Goal: Task Accomplishment & Management: Manage account settings

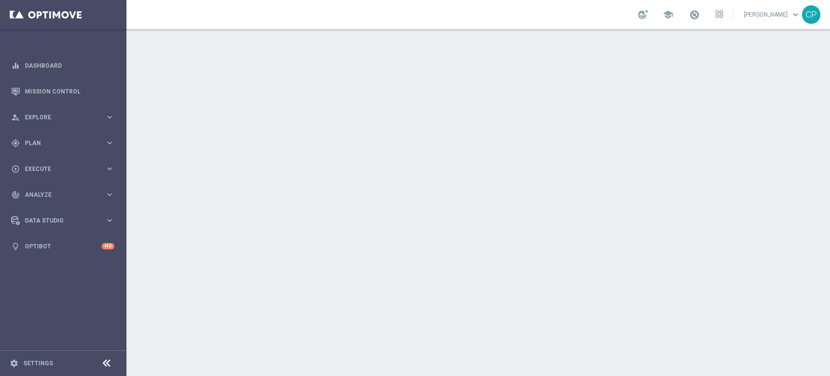
click at [64, 299] on nav "equalizer Dashboard Mission Control" at bounding box center [63, 213] width 126 height 321
click at [47, 87] on link "Mission Control" at bounding box center [70, 91] width 90 height 26
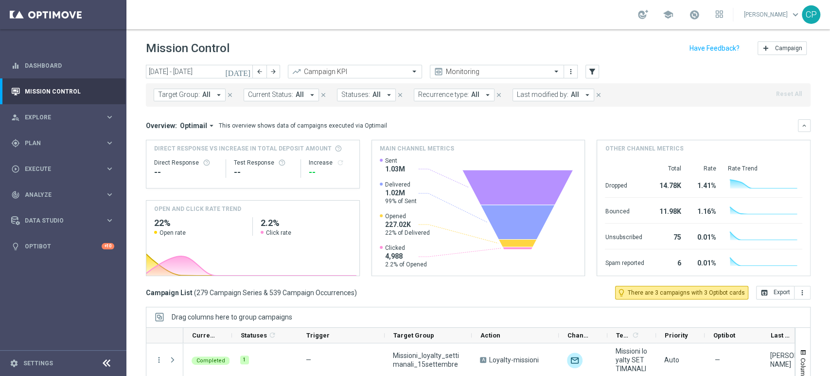
click at [243, 71] on icon "[DATE]" at bounding box center [238, 71] width 26 height 9
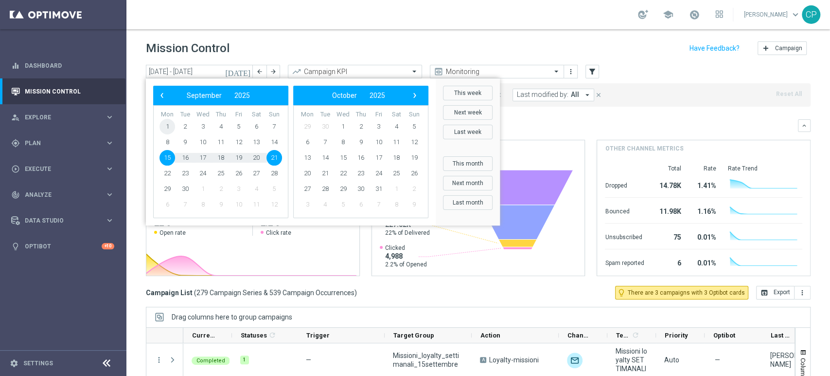
click at [169, 125] on span "1" at bounding box center [168, 127] width 16 height 16
click at [273, 126] on span "7" at bounding box center [275, 127] width 16 height 16
type input "01 Sep 2025 - 07 Sep 2025"
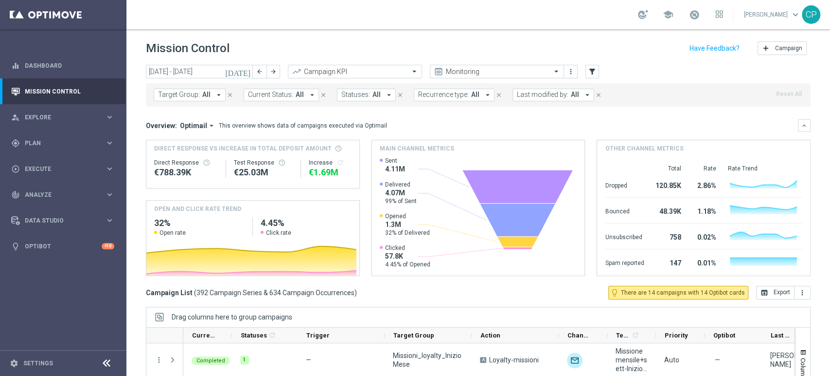
click at [571, 95] on span "All" at bounding box center [575, 94] width 8 height 8
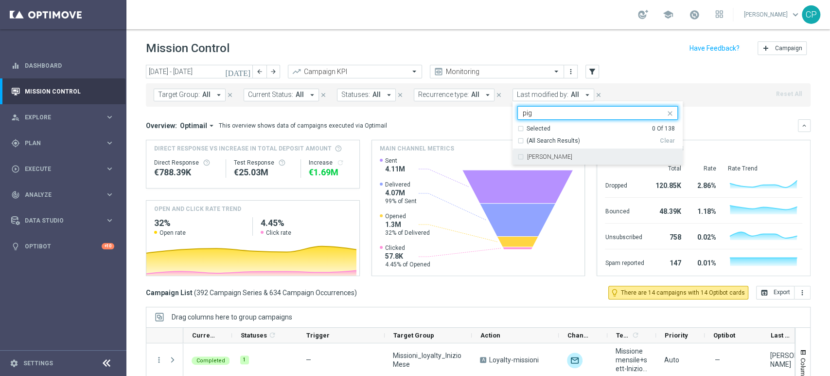
click at [530, 161] on div "[PERSON_NAME]" at bounding box center [598, 157] width 161 height 16
type input "pig"
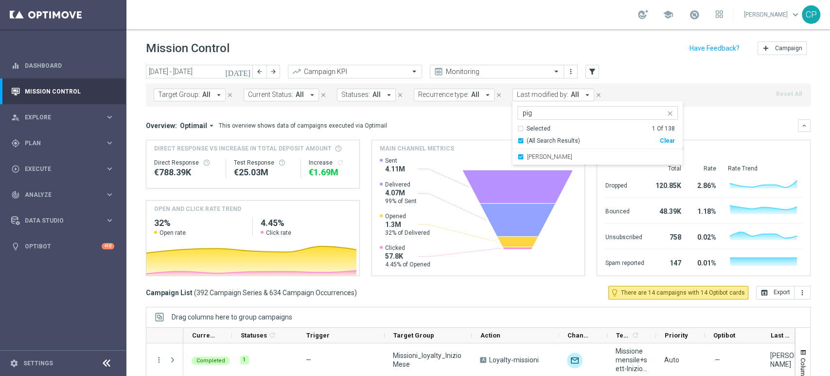
click at [466, 114] on mini-dashboard "Overview: Optimail arrow_drop_down This overview shows data of campaigns execut…" at bounding box center [478, 196] width 665 height 179
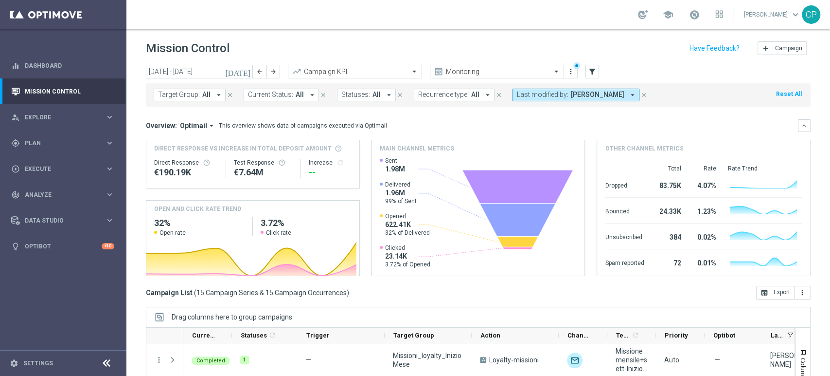
click at [247, 72] on icon "[DATE]" at bounding box center [238, 71] width 26 height 9
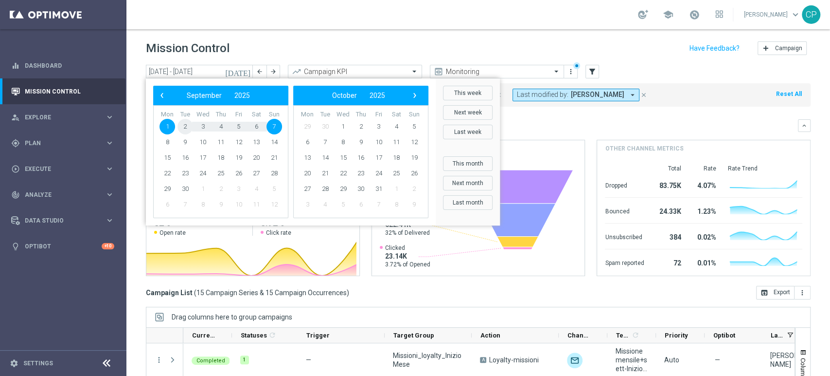
click at [185, 124] on span "2" at bounding box center [186, 127] width 16 height 16
click at [201, 125] on span "3" at bounding box center [203, 127] width 16 height 16
type input "02 Sep 2025 - 03 Sep 2025"
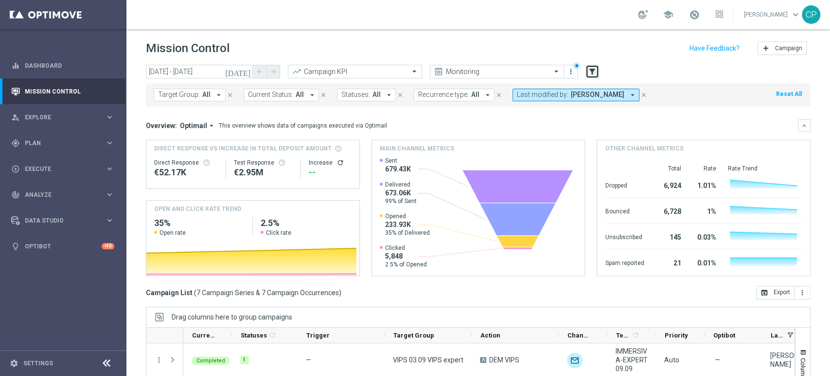
click at [592, 73] on icon "filter_alt" at bounding box center [592, 71] width 9 height 9
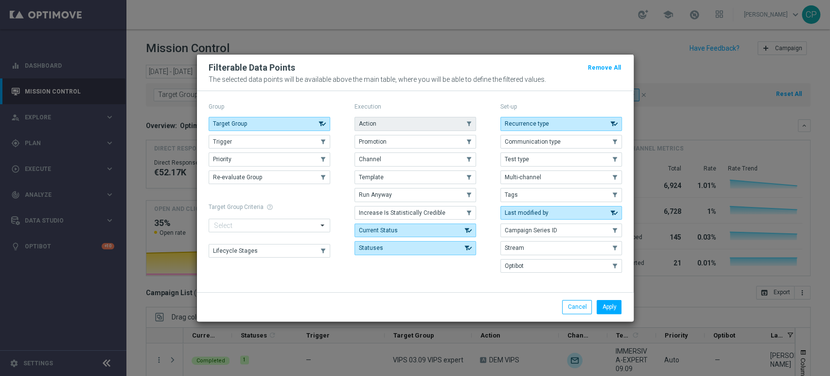
click at [392, 128] on button "Action" at bounding box center [416, 124] width 122 height 14
click at [614, 308] on button "Apply" at bounding box center [609, 307] width 25 height 14
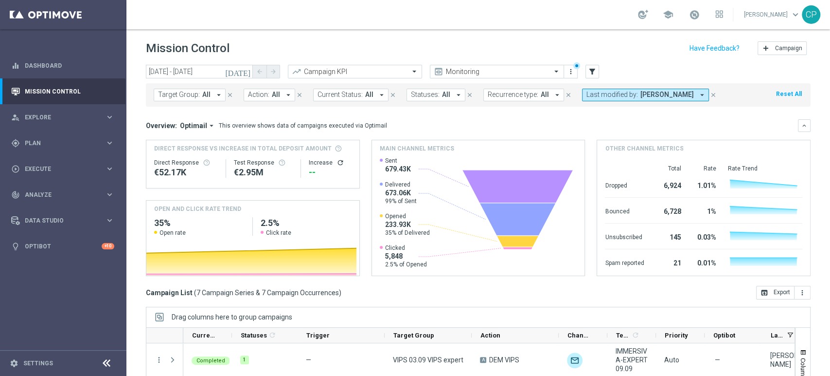
click at [272, 90] on span "All" at bounding box center [276, 94] width 8 height 8
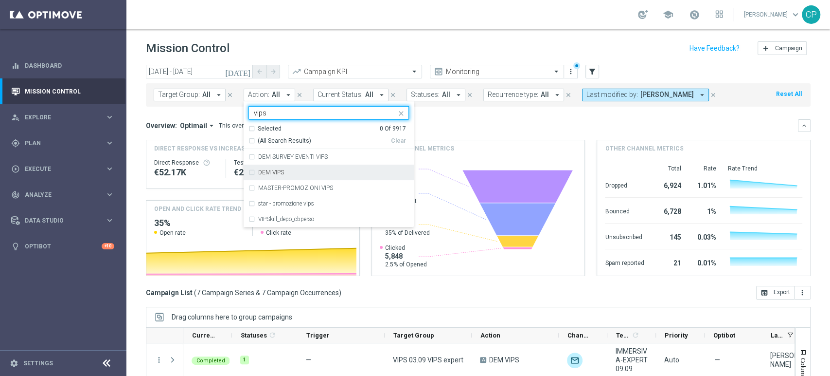
click at [266, 169] on label "DEM VIPS" at bounding box center [271, 172] width 26 height 6
type input "vips"
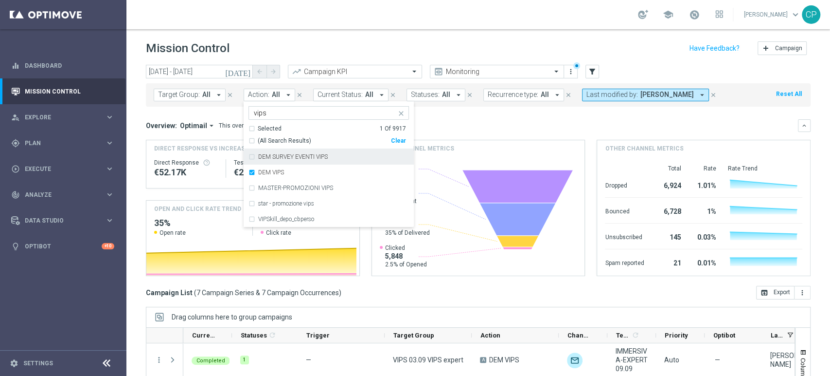
click at [439, 121] on div "Overview: Optimail arrow_drop_down This overview shows data of campaigns execut…" at bounding box center [472, 125] width 652 height 9
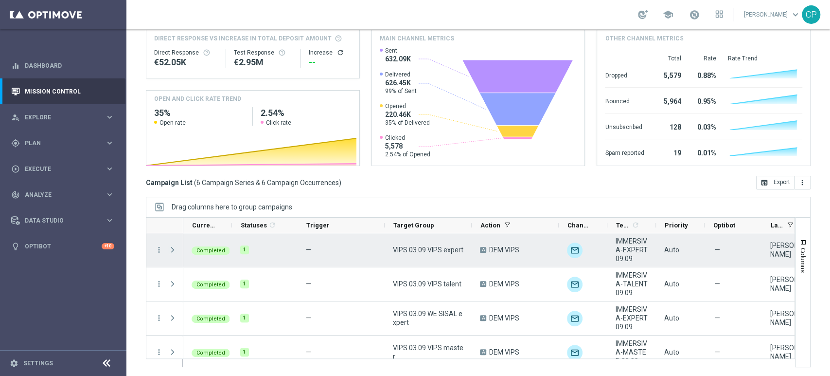
click at [169, 249] on span "Press SPACE to select this row." at bounding box center [172, 250] width 9 height 8
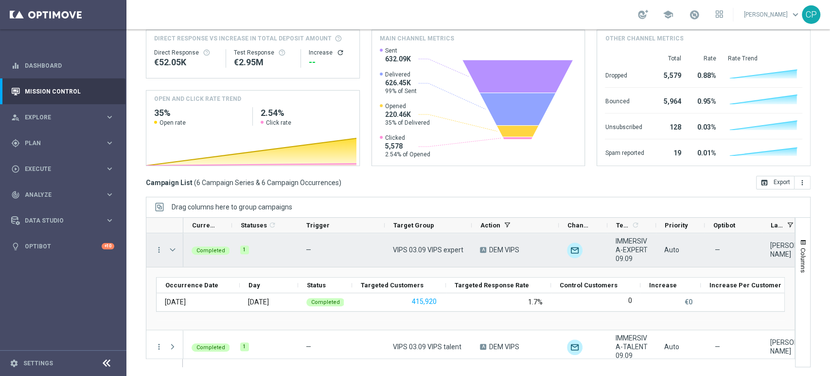
click at [169, 249] on span "Press SPACE to select this row." at bounding box center [172, 250] width 9 height 8
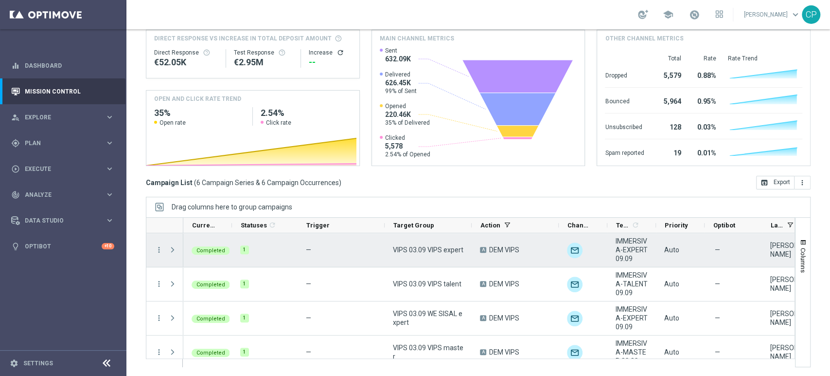
click at [163, 252] on div "more_vert" at bounding box center [155, 250] width 18 height 34
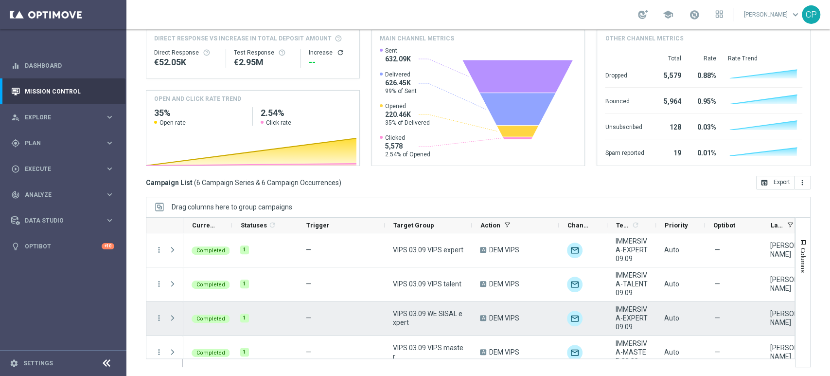
click at [159, 322] on overflow-menu "more_vert" at bounding box center [159, 318] width 9 height 8
click at [159, 319] on icon "more_vert" at bounding box center [159, 317] width 9 height 9
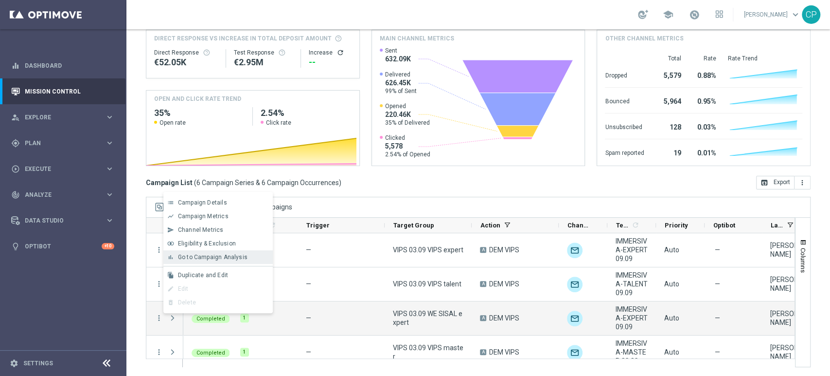
click at [200, 254] on span "Go to Campaign Analysis" at bounding box center [213, 256] width 70 height 7
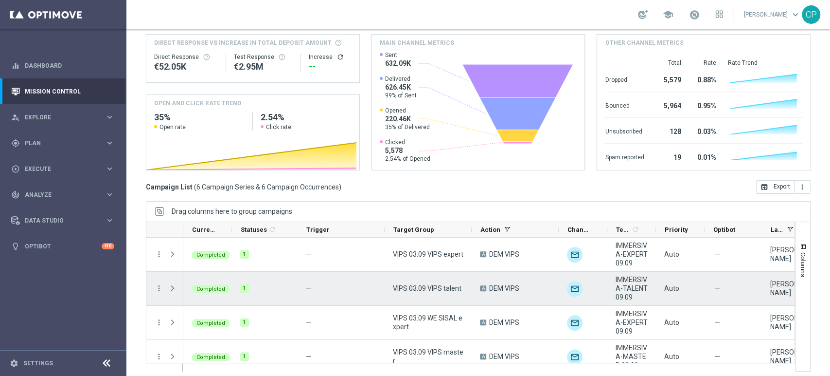
scroll to position [110, 0]
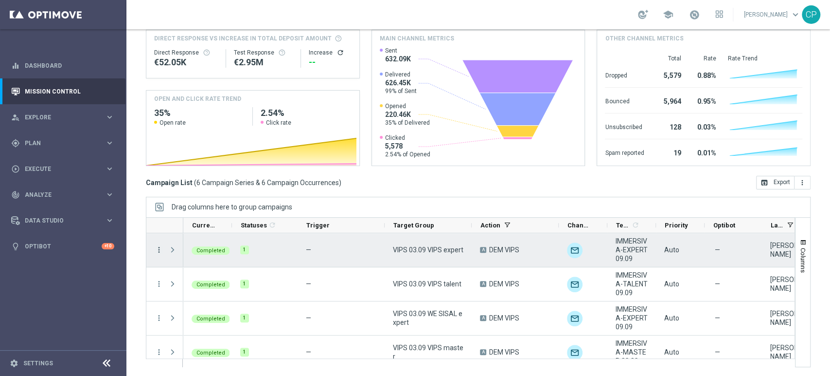
click at [159, 249] on icon "more_vert" at bounding box center [159, 249] width 9 height 9
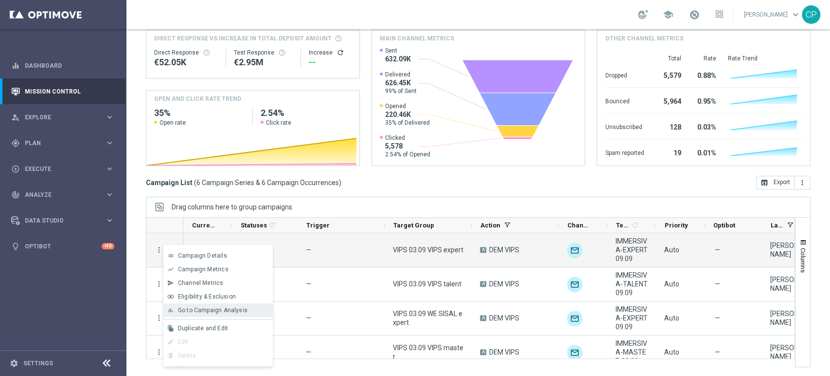
click at [198, 306] on span "Go to Campaign Analysis" at bounding box center [213, 309] width 70 height 7
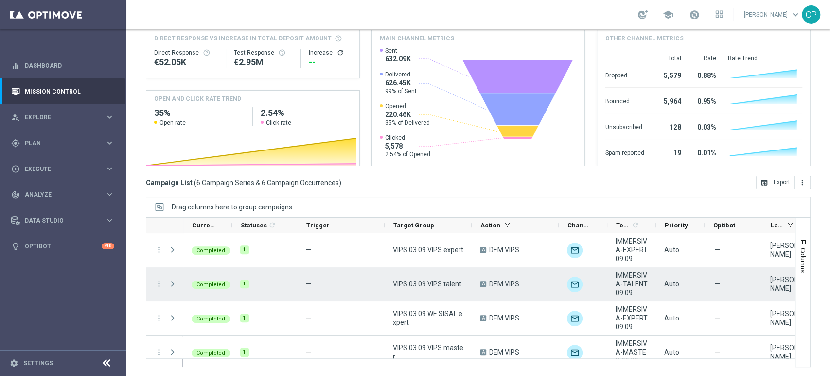
scroll to position [8, 0]
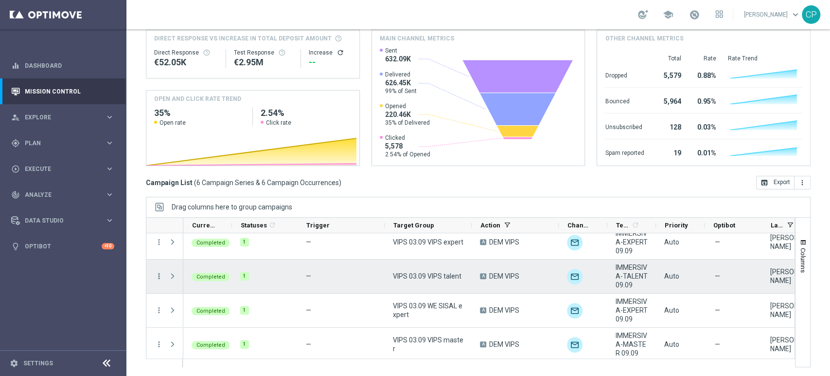
click at [160, 277] on icon "more_vert" at bounding box center [159, 275] width 9 height 9
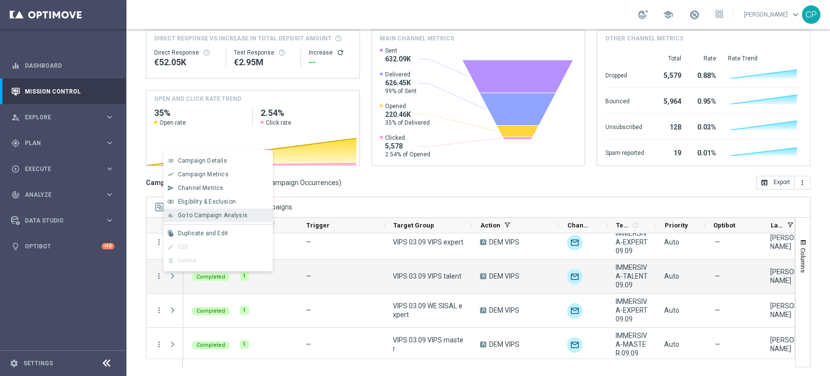
click at [201, 210] on div "bar_chart Go to Campaign Analysis" at bounding box center [217, 215] width 109 height 14
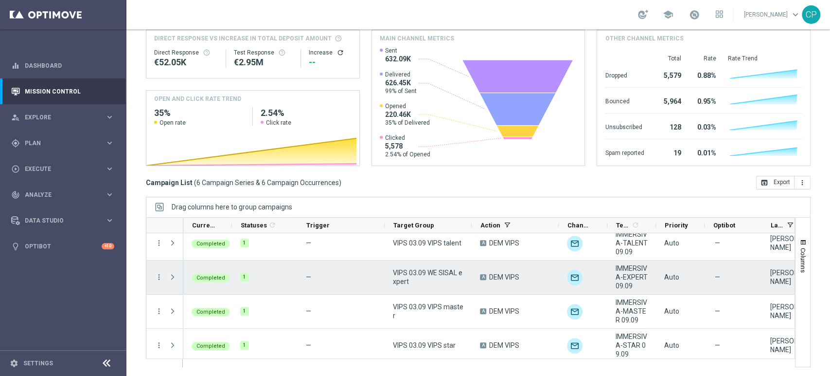
scroll to position [79, 0]
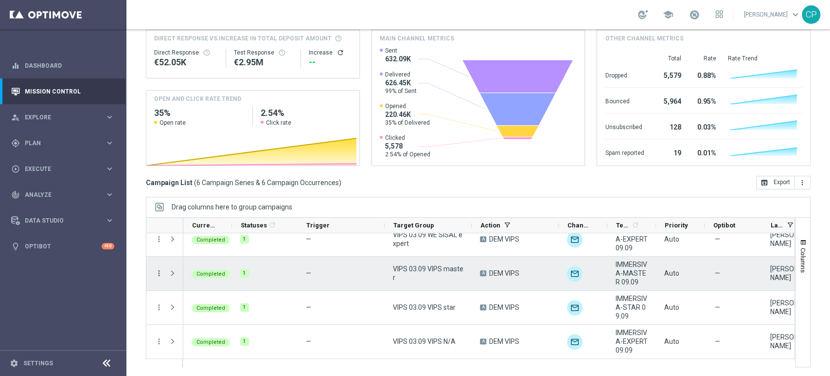
click at [159, 272] on icon "more_vert" at bounding box center [159, 273] width 9 height 9
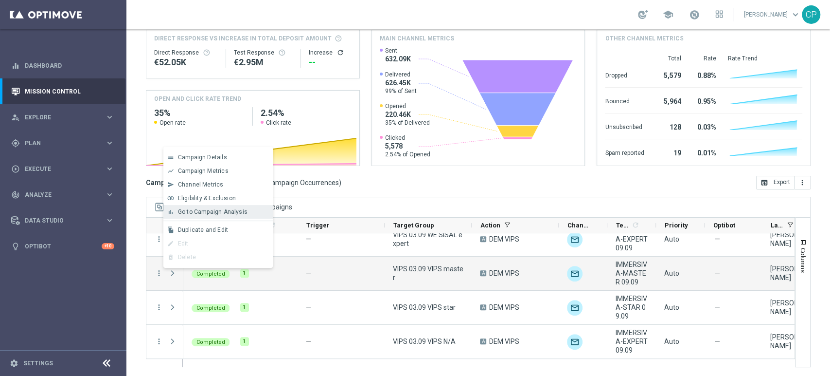
click at [209, 213] on span "Go to Campaign Analysis" at bounding box center [213, 211] width 70 height 7
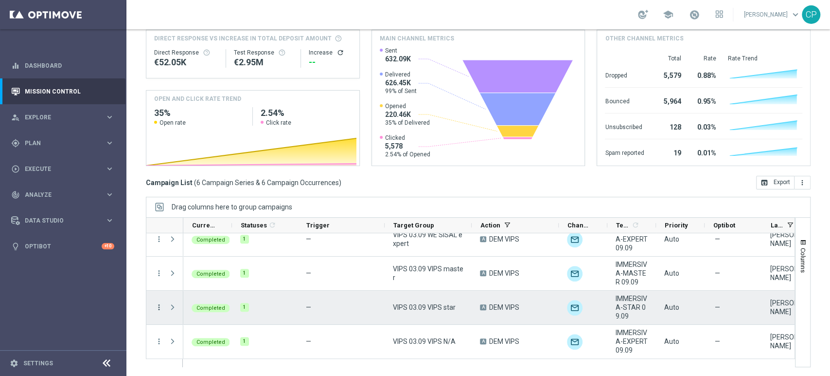
click at [158, 306] on icon "more_vert" at bounding box center [159, 307] width 9 height 9
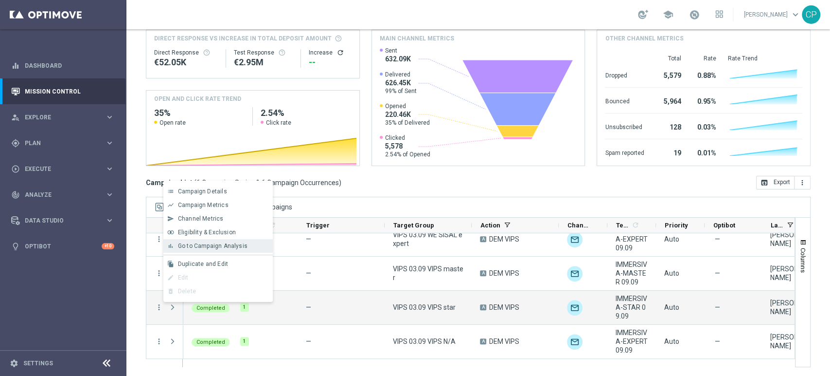
click at [208, 246] on span "Go to Campaign Analysis" at bounding box center [213, 245] width 70 height 7
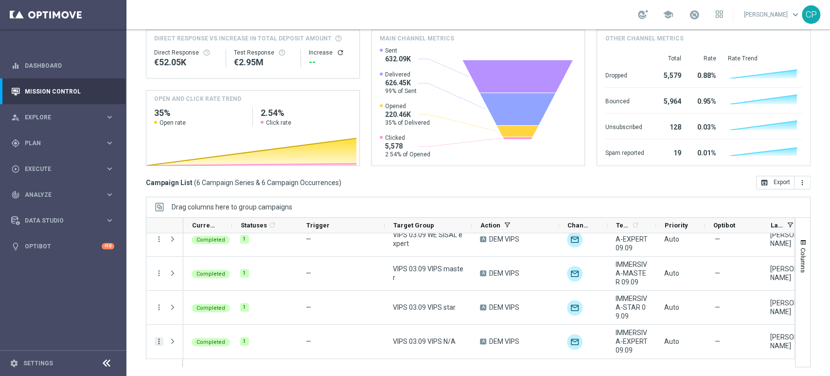
click at [160, 340] on icon "more_vert" at bounding box center [159, 341] width 9 height 9
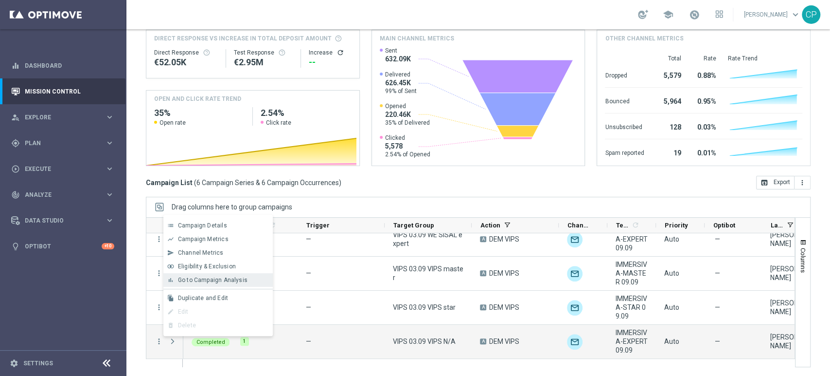
click at [205, 279] on span "Go to Campaign Analysis" at bounding box center [213, 279] width 70 height 7
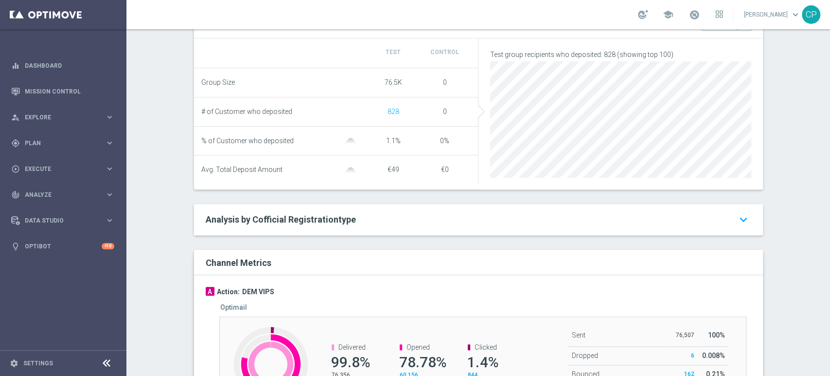
scroll to position [470, 0]
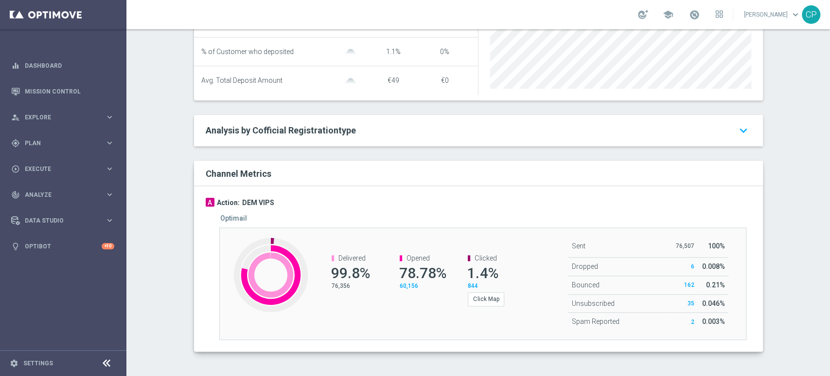
click at [405, 287] on span "60,156" at bounding box center [409, 285] width 18 height 7
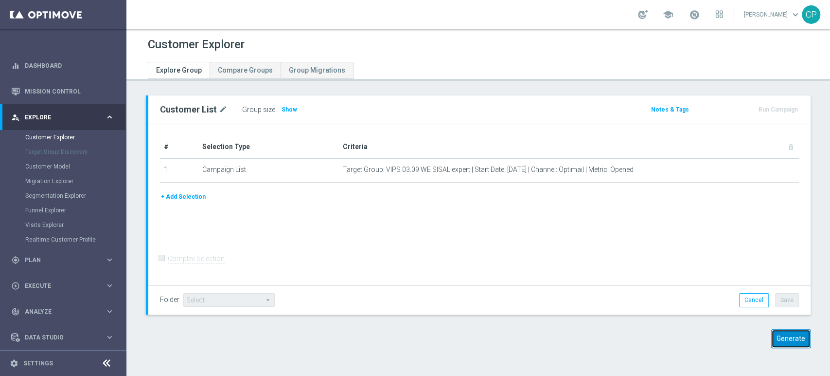
click at [779, 334] on button "Generate" at bounding box center [791, 338] width 39 height 19
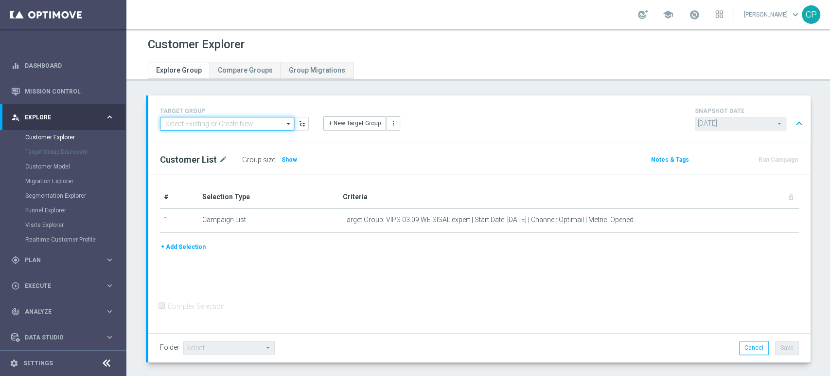
click at [262, 124] on input at bounding box center [227, 124] width 134 height 14
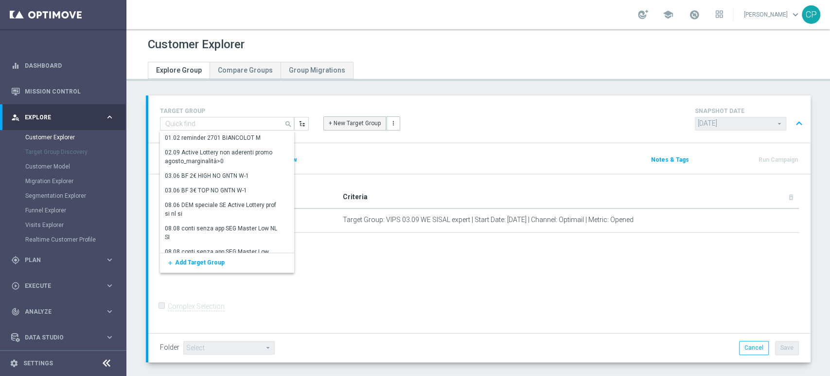
click at [342, 125] on button "+ New Target Group" at bounding box center [355, 123] width 63 height 14
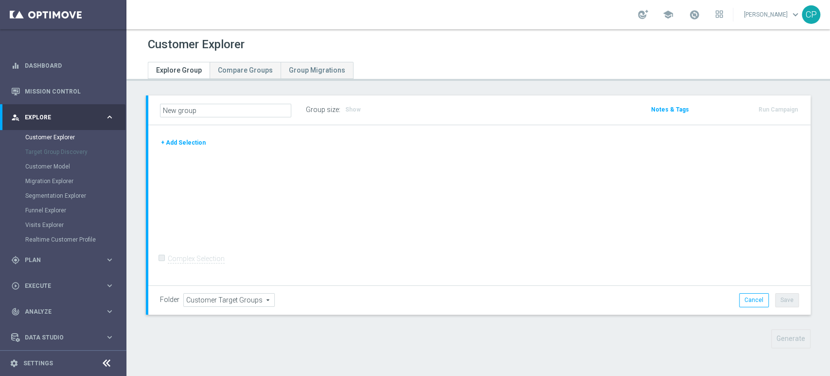
click at [181, 140] on button "+ Add Selection" at bounding box center [183, 142] width 47 height 11
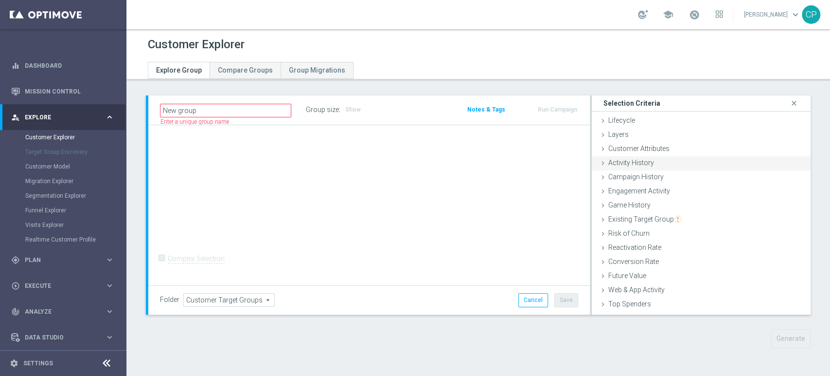
click at [627, 159] on span "Activity History" at bounding box center [632, 163] width 46 height 8
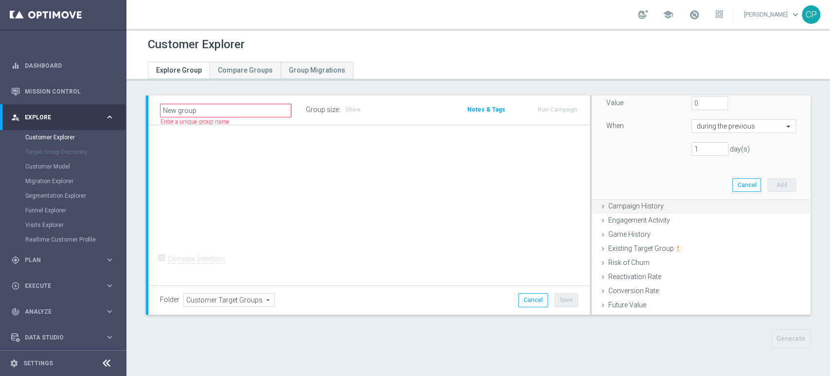
click at [636, 206] on span "Campaign History" at bounding box center [636, 206] width 55 height 8
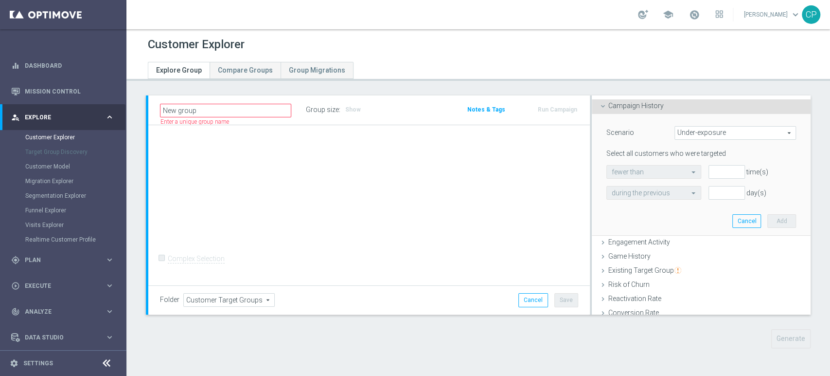
scroll to position [70, 0]
click at [727, 134] on span "Under-exposure" at bounding box center [735, 133] width 121 height 13
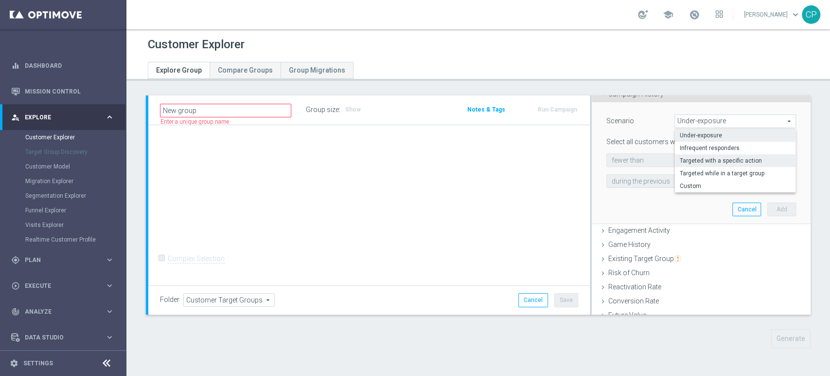
scroll to position [86, 0]
click at [716, 156] on span "Targeted with a specific action" at bounding box center [735, 158] width 111 height 8
type input "Targeted with a specific action"
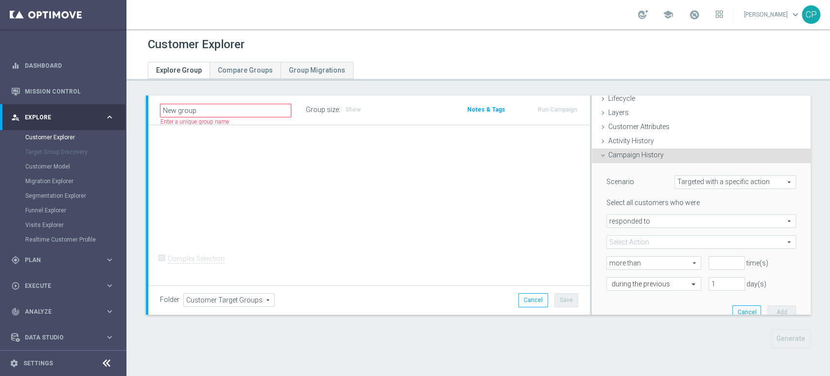
scroll to position [21, 0]
click at [659, 140] on div "Activity History done" at bounding box center [701, 142] width 219 height 15
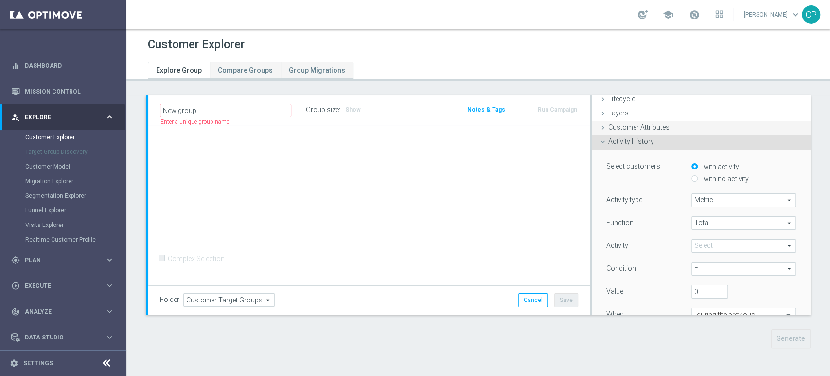
click at [664, 122] on div "Customer Attributes done" at bounding box center [701, 128] width 219 height 15
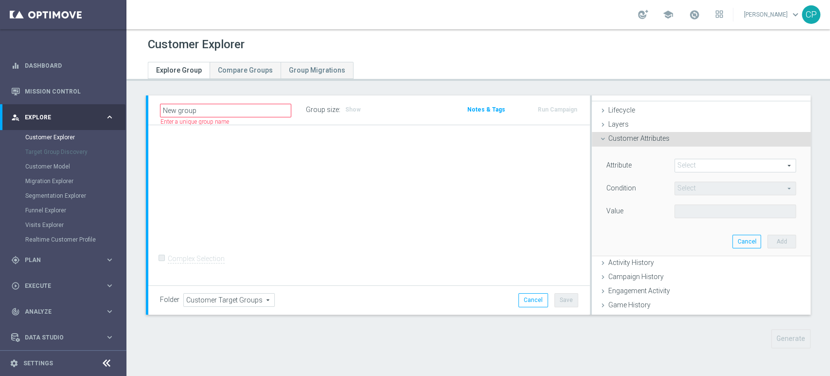
scroll to position [0, 0]
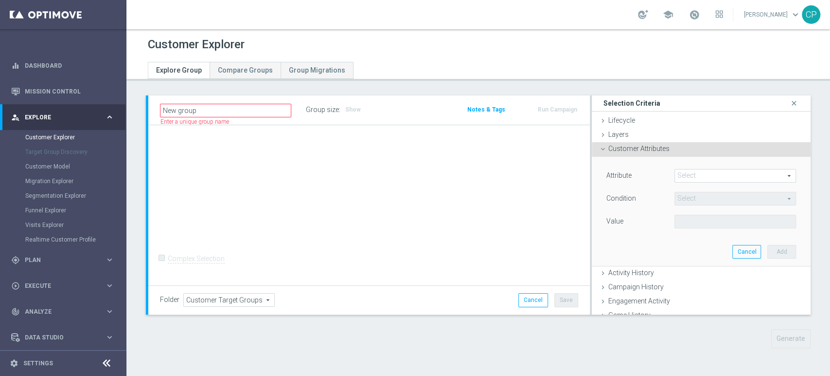
click at [715, 178] on span at bounding box center [735, 175] width 121 height 13
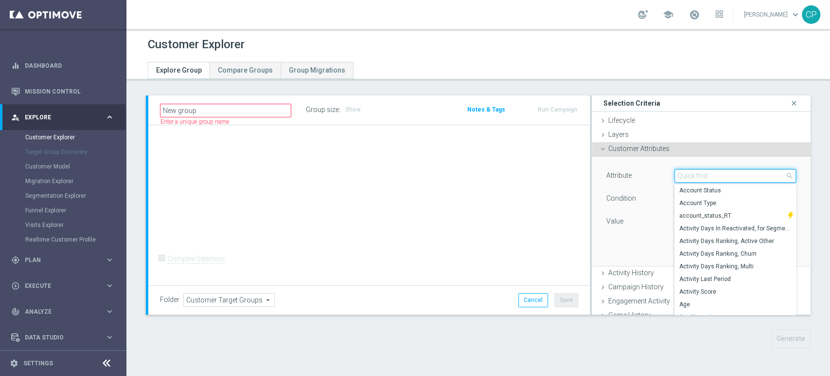
click at [715, 178] on input "search" at bounding box center [736, 176] width 122 height 14
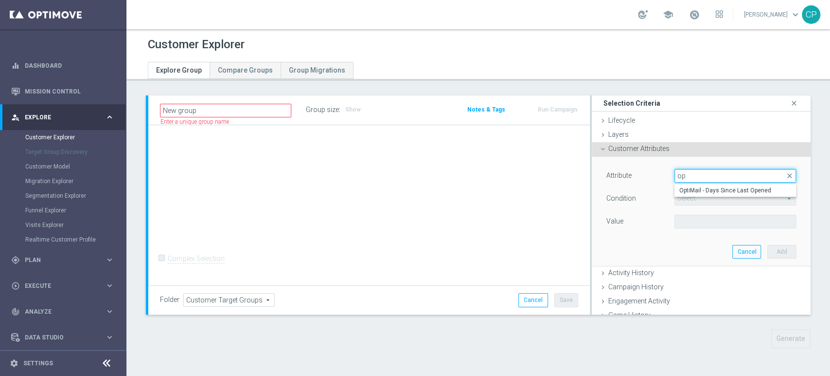
type input "o"
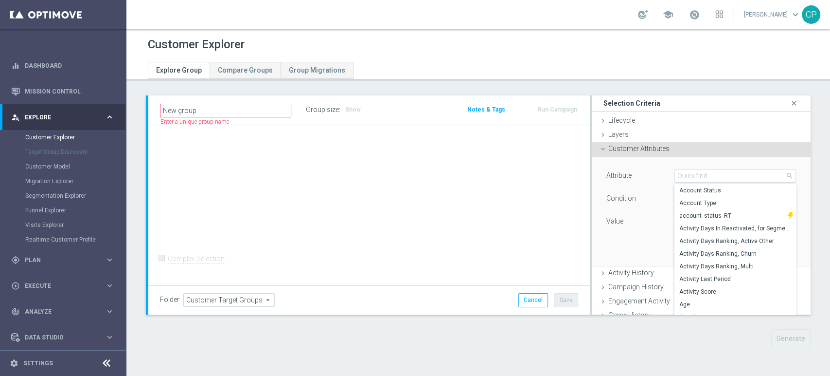
click at [608, 248] on div "Attribute Select arrow_drop_down search Account Status Account Type account_sta…" at bounding box center [701, 211] width 204 height 109
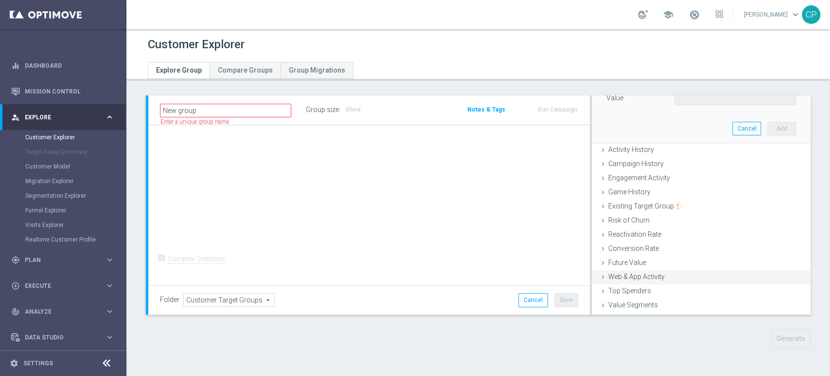
scroll to position [117, 0]
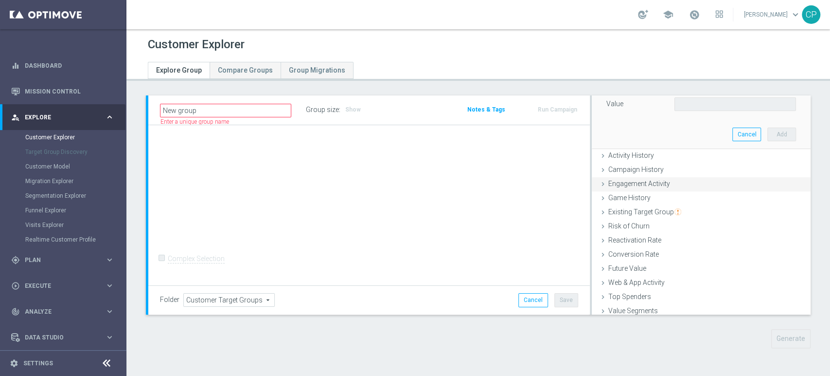
click at [622, 181] on span "Engagement Activity" at bounding box center [640, 184] width 62 height 8
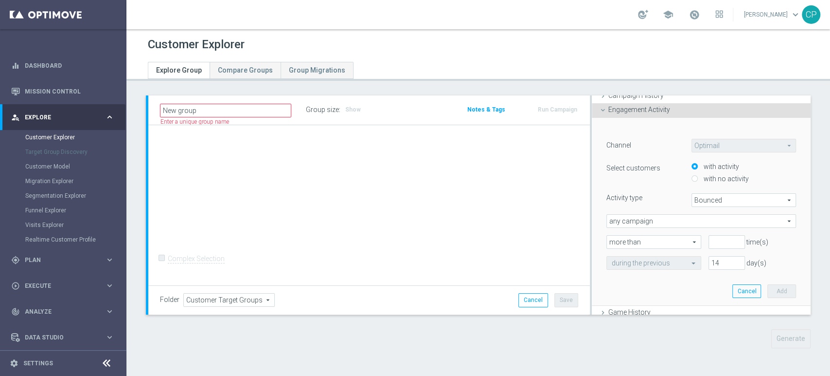
scroll to position [80, 0]
click at [710, 201] on span "Bounced" at bounding box center [744, 201] width 104 height 13
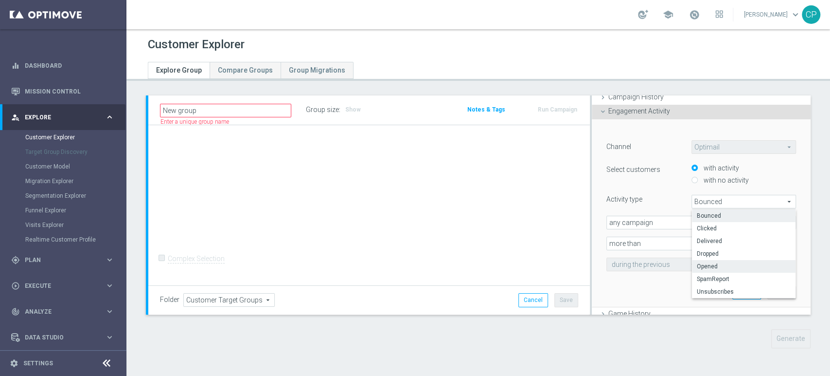
click at [708, 266] on span "Opened" at bounding box center [744, 266] width 94 height 8
type input "Opened"
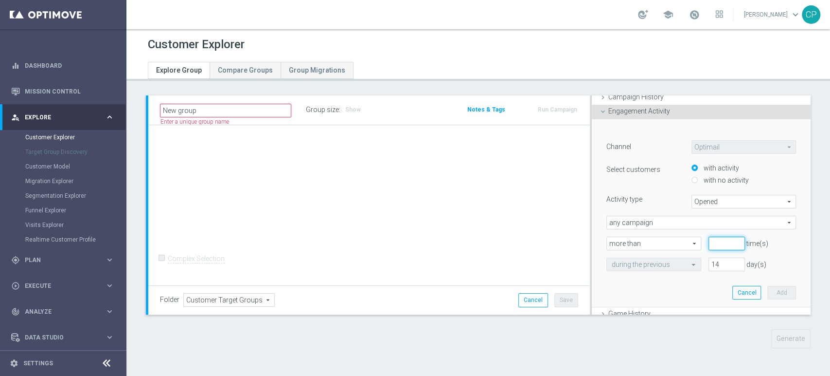
click at [709, 239] on input "number" at bounding box center [727, 243] width 36 height 14
type input "0"
click at [677, 285] on div "﻿ Channel Optimail Optimail arrow_drop_down search Select customers with activi…" at bounding box center [701, 213] width 204 height 188
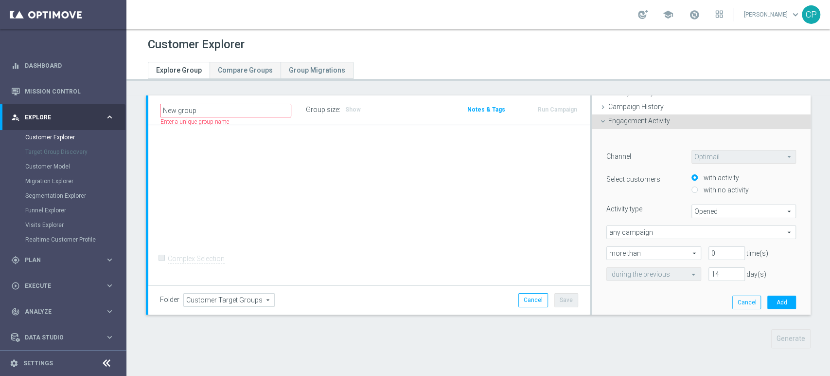
scroll to position [69, 0]
click at [684, 232] on span "any campaign" at bounding box center [701, 233] width 189 height 13
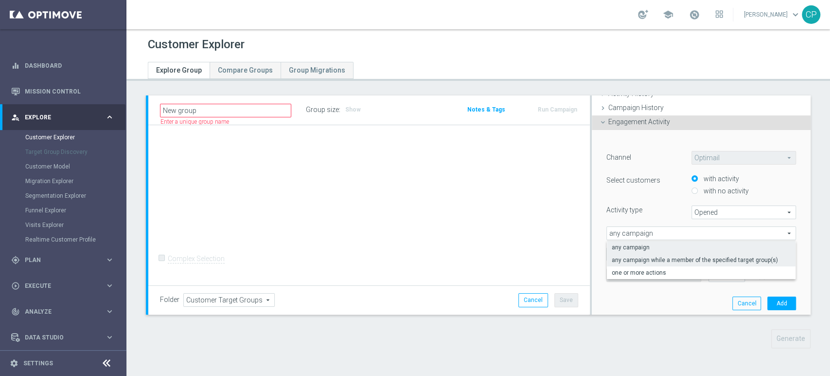
click at [671, 260] on span "any campaign while a member of the specified target group(s)" at bounding box center [701, 260] width 179 height 8
type input "any campaign while a member of the specified target group(s)"
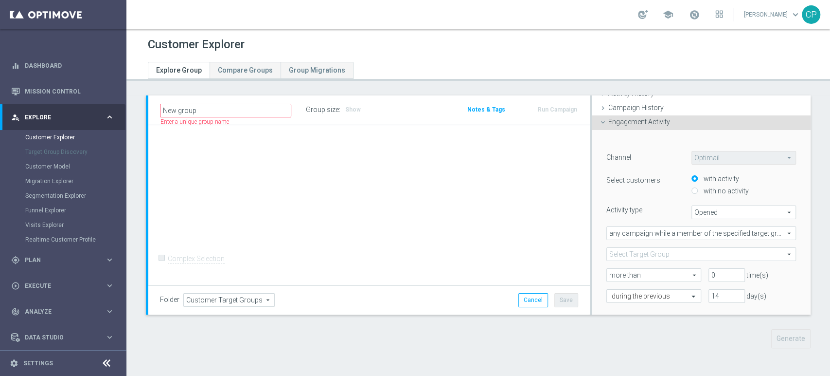
click at [678, 250] on span at bounding box center [701, 254] width 189 height 13
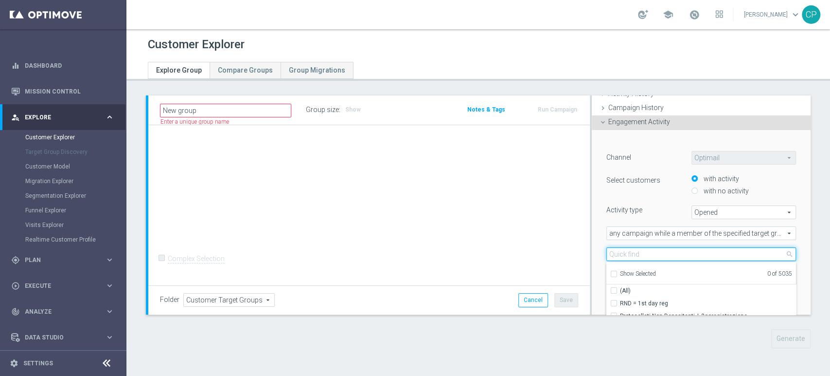
click at [654, 252] on input "search" at bounding box center [702, 254] width 190 height 14
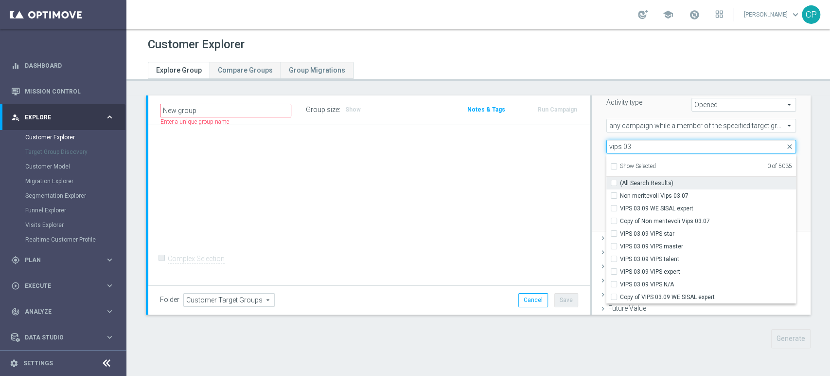
scroll to position [177, 0]
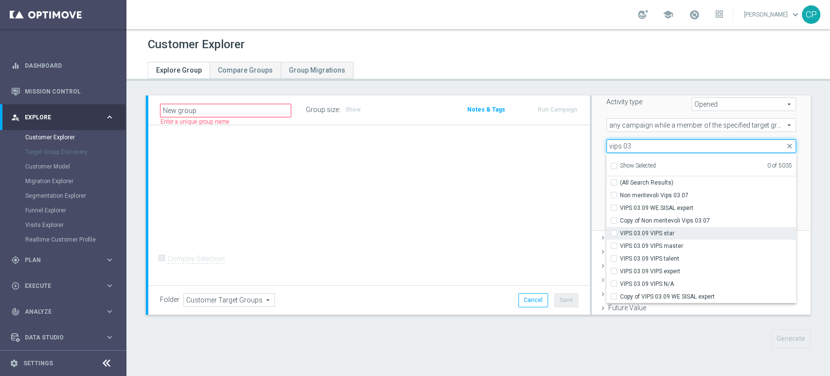
type input "vips 03"
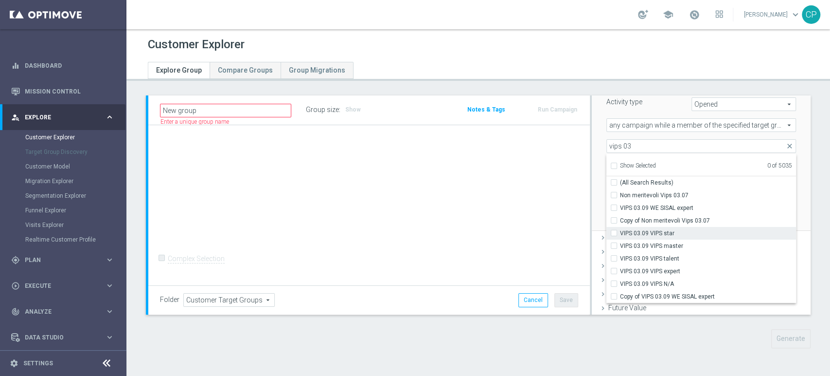
click at [614, 230] on input "VIPS 03.09 VIPS star" at bounding box center [617, 233] width 6 height 6
checkbox input "true"
type input "VIPS 03.09 VIPS star"
click at [614, 242] on input "VIPS 03.09 VIPS master" at bounding box center [617, 245] width 6 height 6
checkbox input "true"
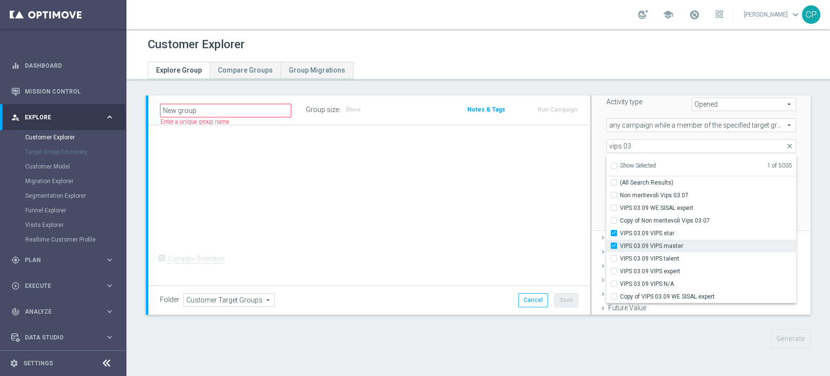
type input "Selected 2 of 5035"
click at [609, 253] on div "VIPS 03.09 VIPS talent" at bounding box center [702, 258] width 190 height 13
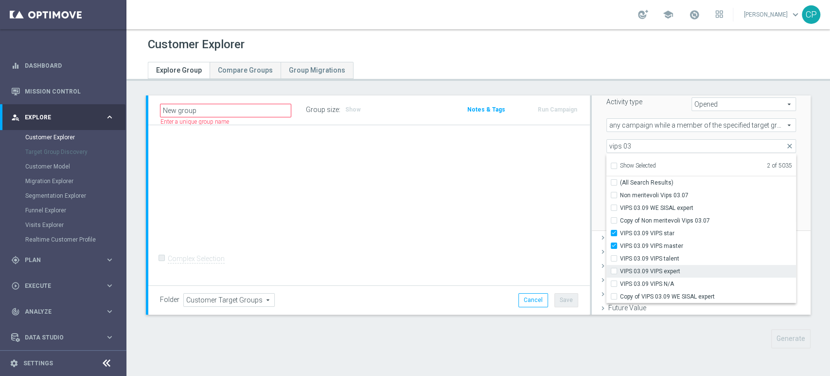
click at [614, 268] on input "VIPS 03.09 VIPS expert" at bounding box center [617, 271] width 6 height 6
checkbox input "true"
type input "Selected 3 of 5035"
click at [614, 284] on input "VIPS 03.09 VIPS N/A" at bounding box center [617, 283] width 6 height 6
checkbox input "true"
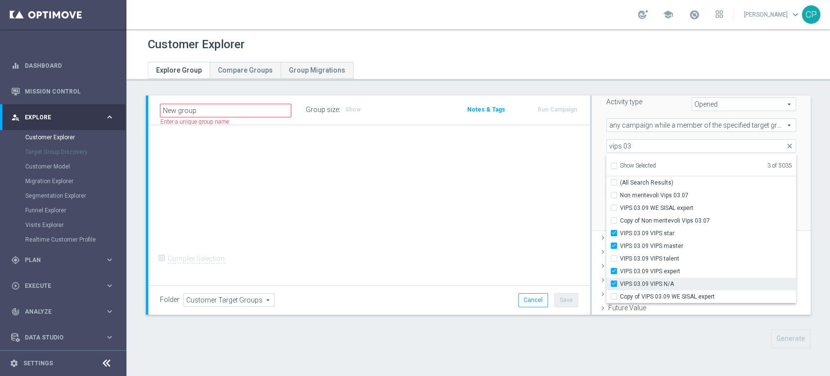
type input "Selected 4 of 5035"
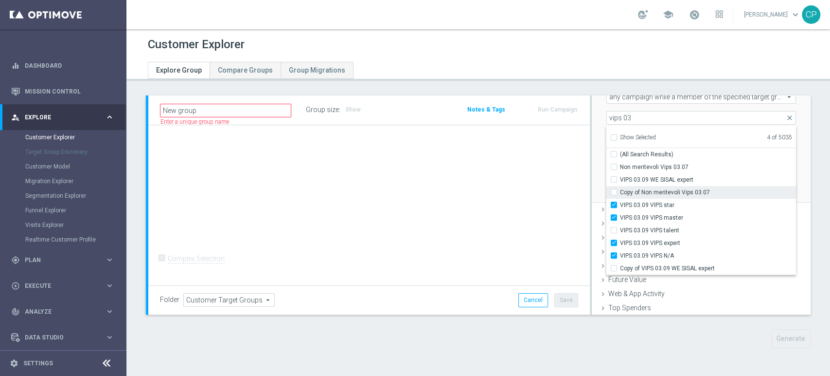
scroll to position [204, 0]
click at [614, 181] on input "VIPS 03.09 WE SISAL expert" at bounding box center [617, 180] width 6 height 6
checkbox input "true"
type input "Selected 5 of 5035"
click at [592, 176] on div "﻿ Channel Optimail Optimail arrow_drop_down search Select customers with activi…" at bounding box center [701, 100] width 219 height 210
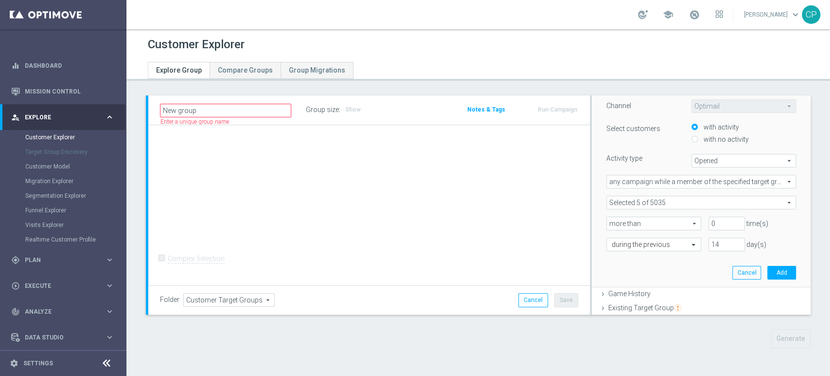
scroll to position [121, 0]
click at [768, 270] on button "Add" at bounding box center [782, 273] width 29 height 14
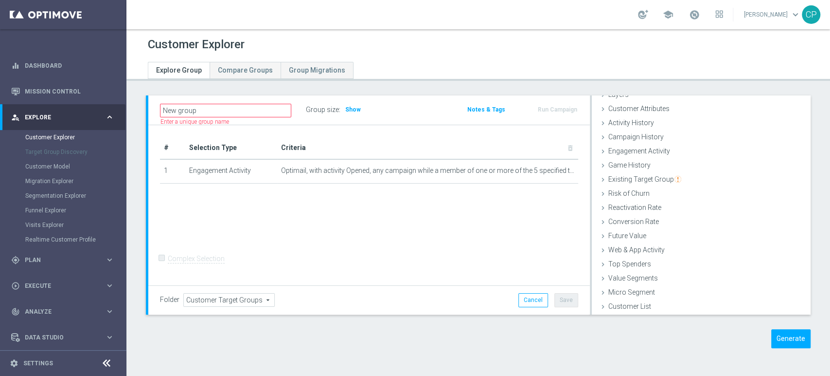
scroll to position [39, 0]
click at [215, 109] on input "New group" at bounding box center [225, 111] width 131 height 14
drag, startPoint x: 215, startPoint y: 109, endPoint x: 74, endPoint y: 97, distance: 141.1
click at [74, 97] on main "equalizer Dashboard Mission Control" at bounding box center [415, 188] width 830 height 376
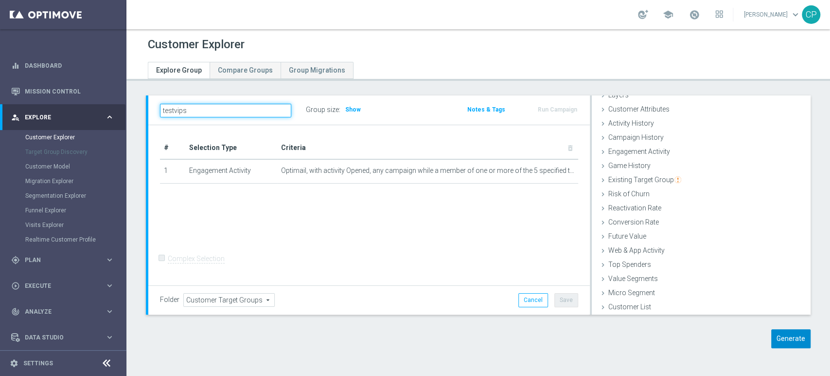
type input "testvips"
click at [782, 340] on button "Generate" at bounding box center [791, 338] width 39 height 19
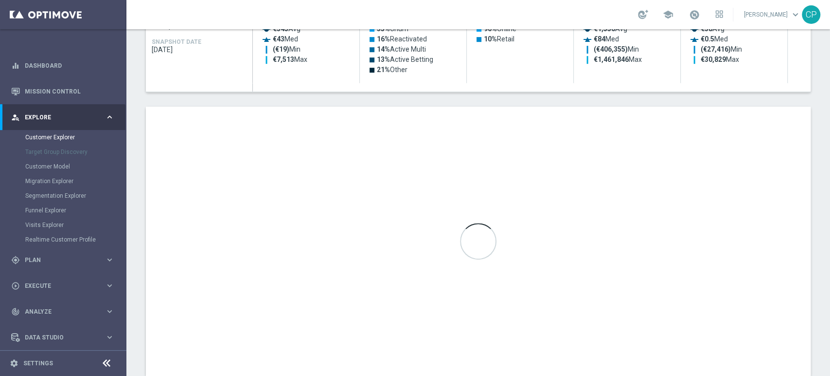
scroll to position [317, 0]
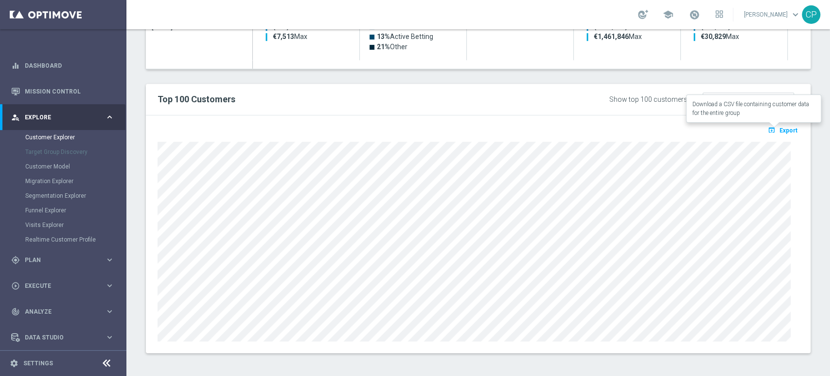
click at [783, 127] on span "Export" at bounding box center [789, 130] width 18 height 7
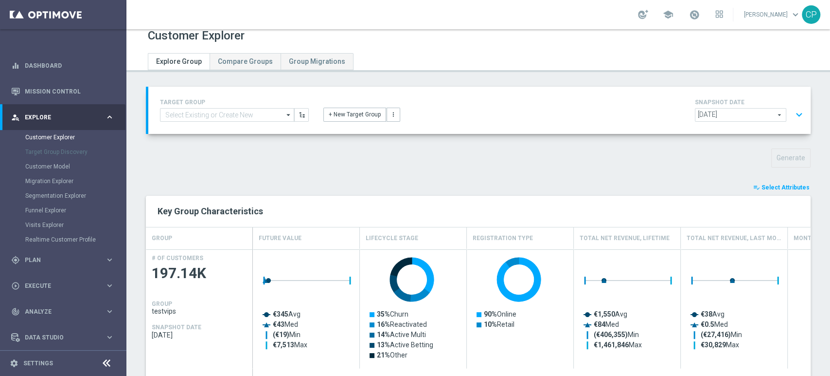
scroll to position [0, 0]
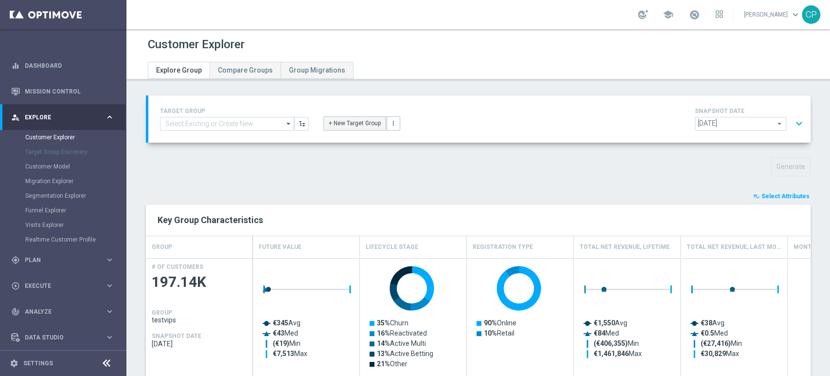
click at [349, 122] on button "+ New Target Group" at bounding box center [355, 123] width 63 height 14
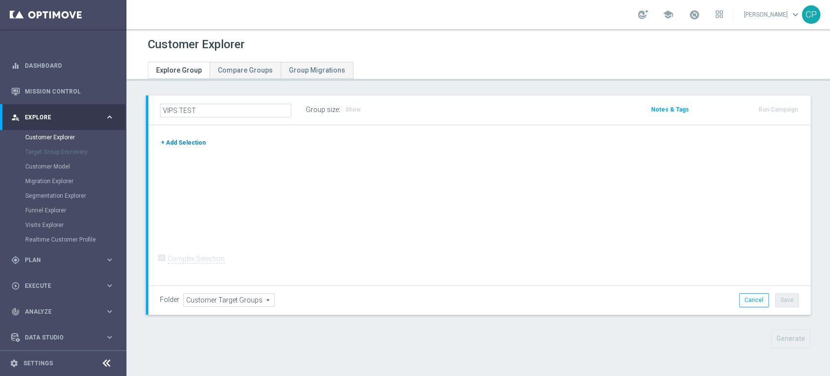
type input "VIPS TEST"
click at [186, 144] on button "+ Add Selection" at bounding box center [183, 142] width 47 height 11
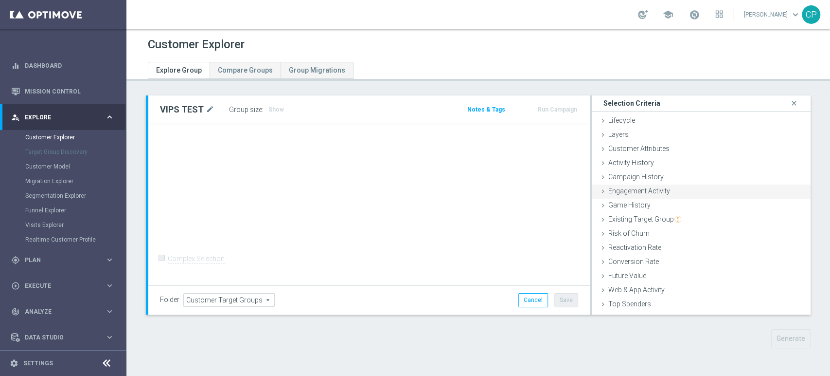
click at [640, 191] on span "Engagement Activity" at bounding box center [640, 191] width 62 height 8
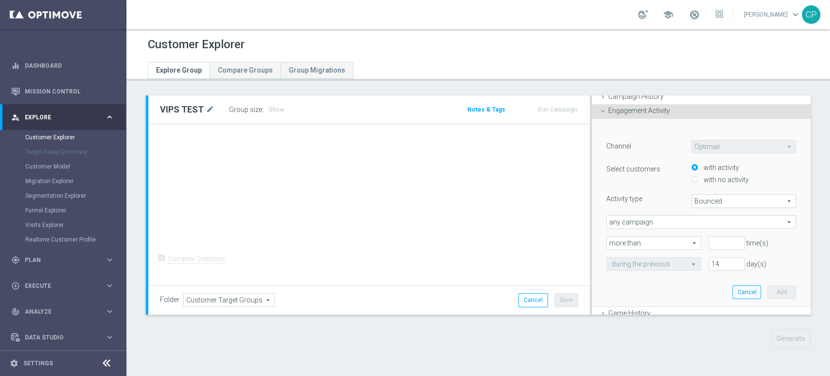
scroll to position [80, 0]
click at [736, 197] on span "Bounced" at bounding box center [744, 201] width 104 height 13
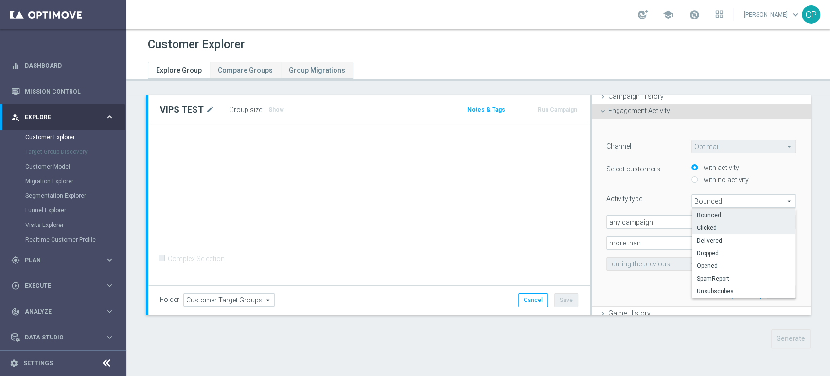
click at [707, 225] on span "Clicked" at bounding box center [744, 228] width 94 height 8
type input "Clicked"
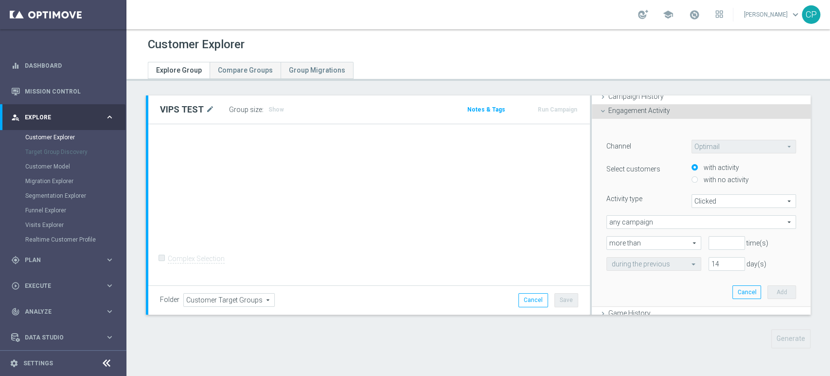
click at [678, 221] on span "any campaign" at bounding box center [701, 222] width 189 height 13
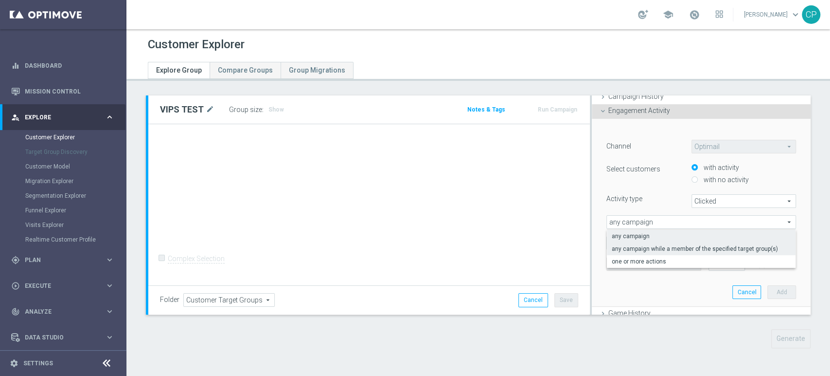
click at [690, 246] on span "any campaign while a member of the specified target group(s)" at bounding box center [701, 249] width 179 height 8
type input "any campaign while a member of the specified target group(s)"
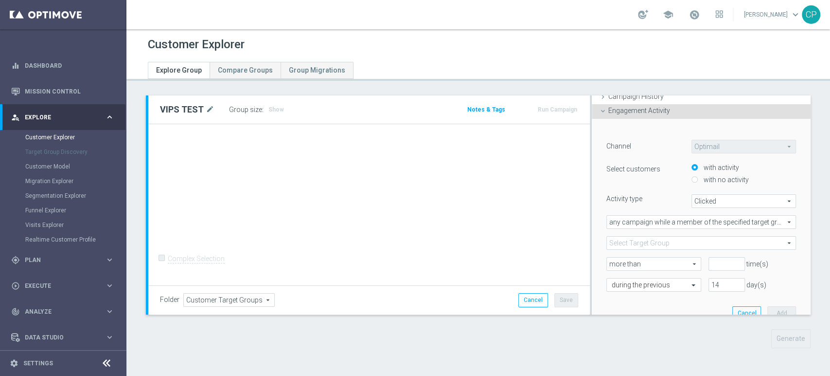
click at [667, 246] on span at bounding box center [701, 242] width 189 height 13
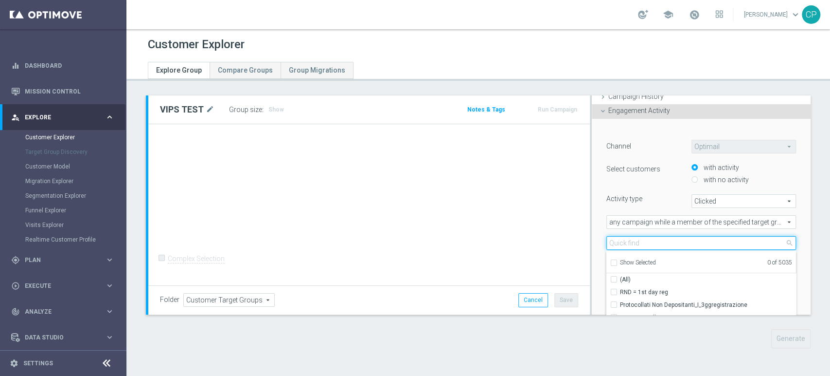
click at [667, 246] on input "search" at bounding box center [702, 243] width 190 height 14
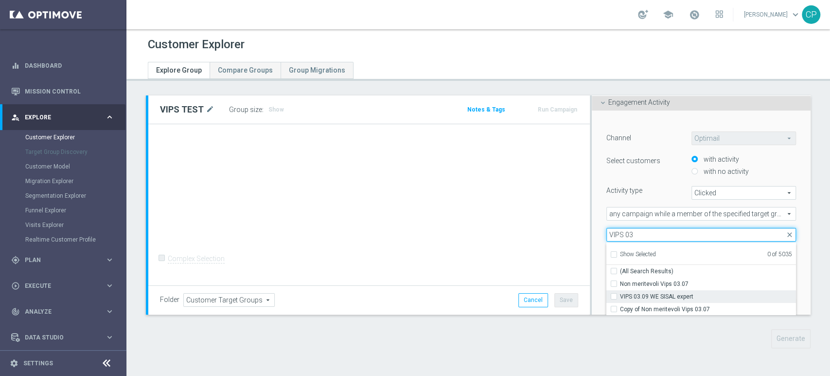
type input "VIPS 03"
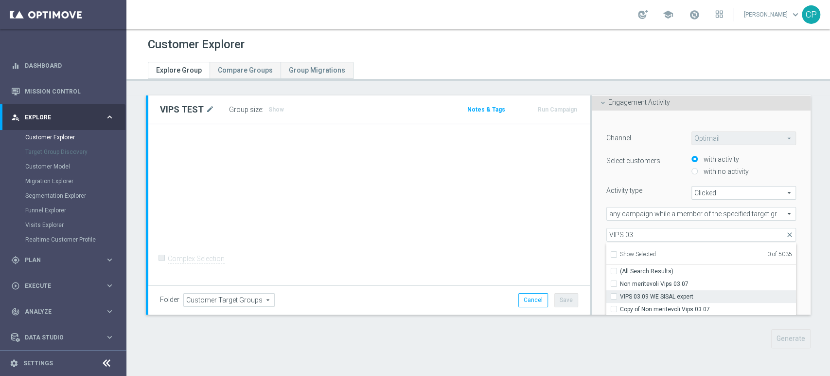
click at [645, 290] on label "VIPS 03.09 WE SISAL expert" at bounding box center [708, 296] width 176 height 13
click at [620, 293] on input "VIPS 03.09 WE SISAL expert" at bounding box center [617, 296] width 6 height 6
checkbox input "true"
type input "VIPS 03.09 WE SISAL expert"
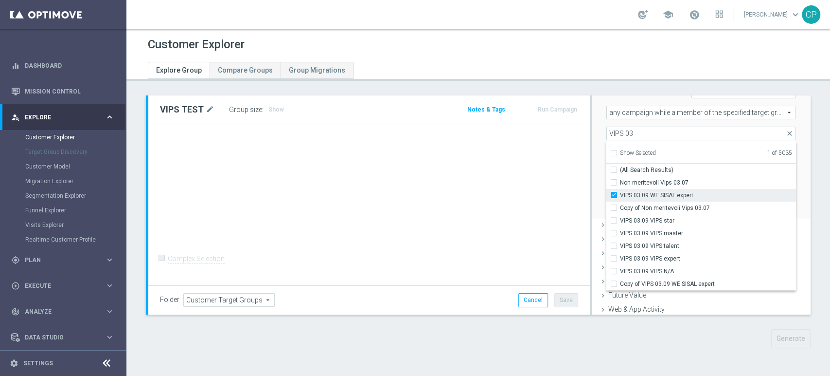
scroll to position [190, 0]
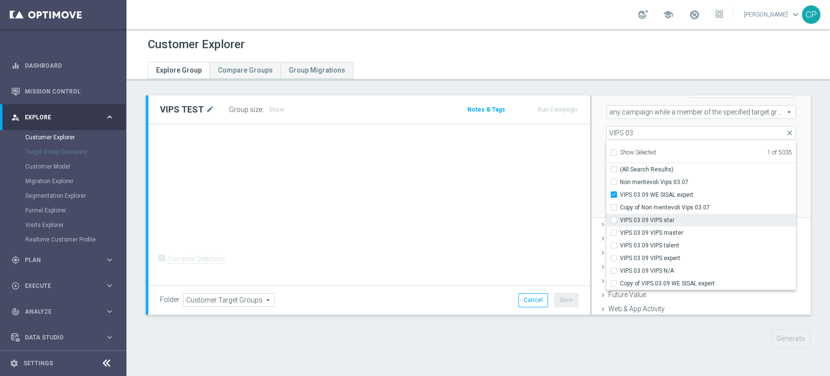
click at [620, 216] on label "VIPS 03.09 VIPS star" at bounding box center [708, 220] width 176 height 13
click at [614, 216] on input "VIPS 03.09 VIPS star" at bounding box center [617, 219] width 6 height 6
checkbox input "true"
type input "Selected 2 of 5035"
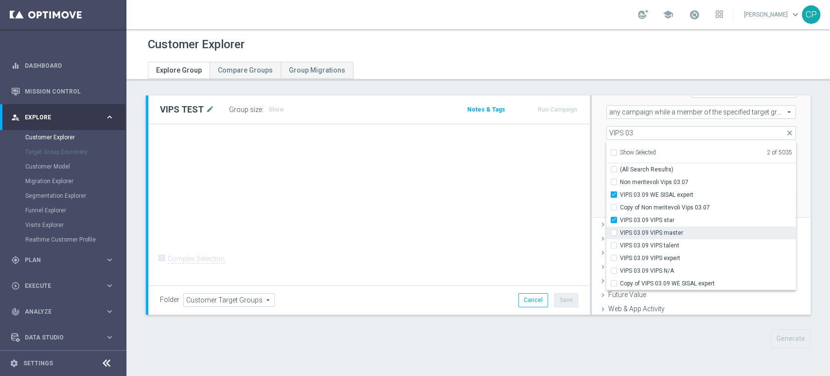
click at [620, 230] on label "VIPS 03.09 VIPS master" at bounding box center [708, 232] width 176 height 13
click at [614, 230] on input "VIPS 03.09 VIPS master" at bounding box center [617, 232] width 6 height 6
checkbox input "true"
type input "Selected 3 of 5035"
click at [614, 243] on input "VIPS 03.09 VIPS talent" at bounding box center [617, 245] width 6 height 6
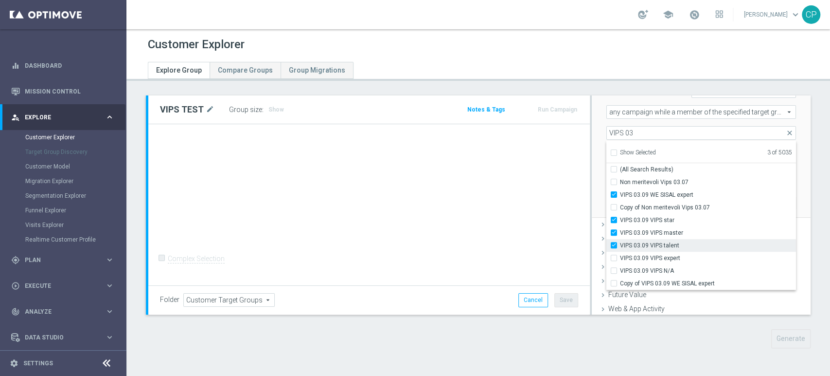
checkbox input "true"
type input "Selected 4 of 5035"
click at [608, 253] on div "VIPS 03.09 VIPS expert" at bounding box center [702, 258] width 190 height 13
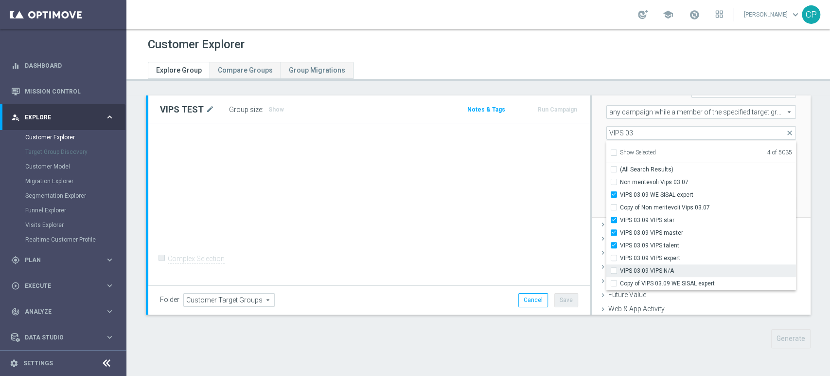
click at [620, 268] on label "VIPS 03.09 VIPS N/A" at bounding box center [708, 270] width 176 height 13
click at [614, 268] on input "VIPS 03.09 VIPS N/A" at bounding box center [617, 270] width 6 height 6
checkbox input "true"
type input "Selected 5 of 5035"
click at [620, 256] on label "VIPS 03.09 VIPS expert" at bounding box center [708, 258] width 176 height 13
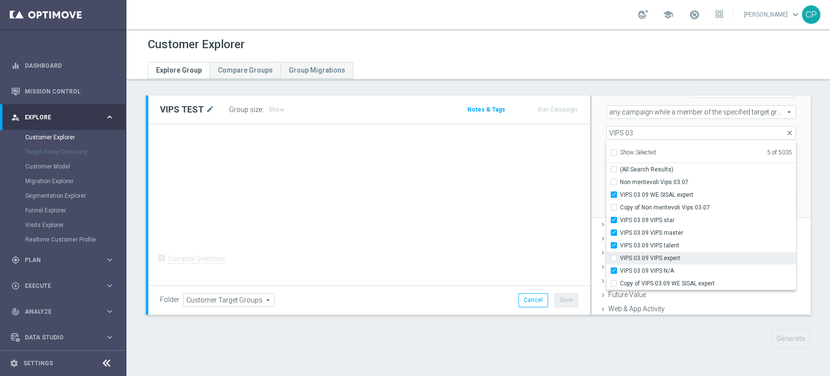
click at [614, 256] on input "VIPS 03.09 VIPS expert" at bounding box center [617, 257] width 6 height 6
checkbox input "true"
type input "Selected 6 of 5035"
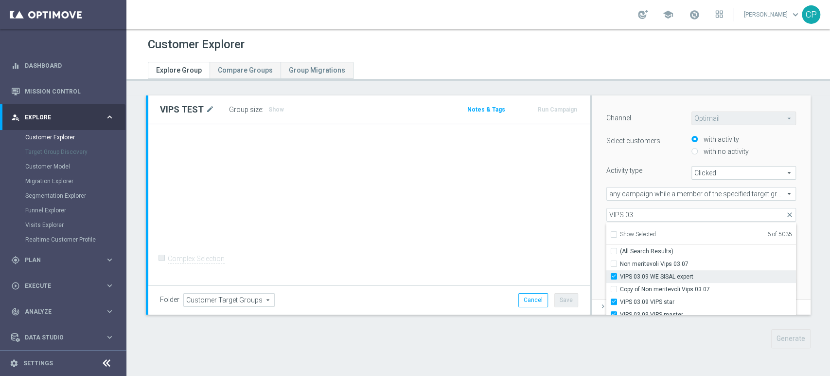
scroll to position [108, 0]
click at [650, 170] on div "Activity type" at bounding box center [641, 171] width 85 height 9
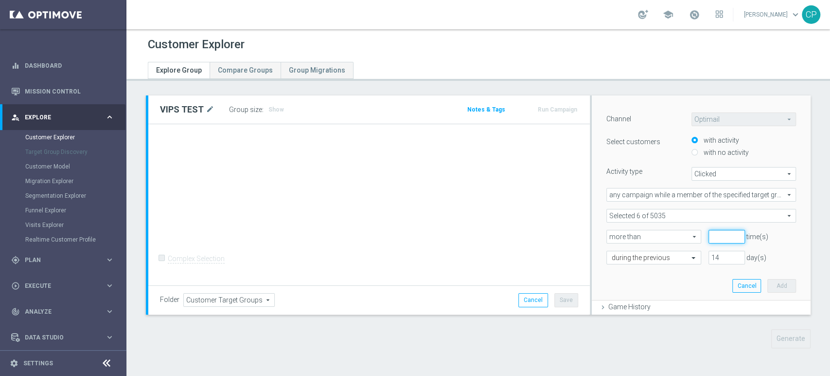
click at [712, 240] on input "number" at bounding box center [727, 237] width 36 height 14
type input "0"
click at [768, 285] on button "Add" at bounding box center [782, 286] width 29 height 14
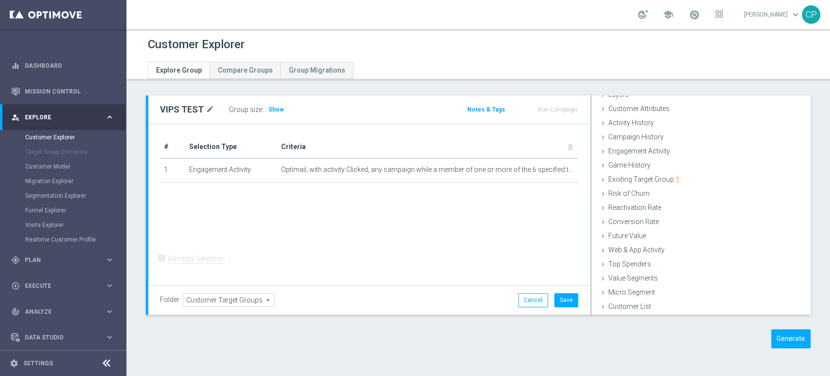
scroll to position [39, 0]
click at [775, 334] on button "Generate" at bounding box center [791, 338] width 39 height 19
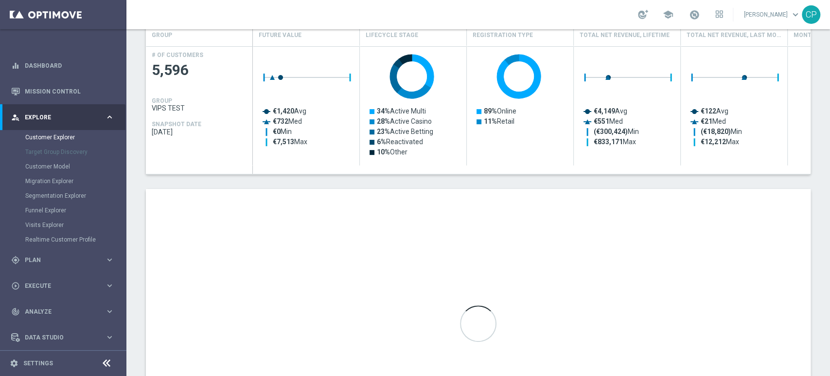
scroll to position [317, 0]
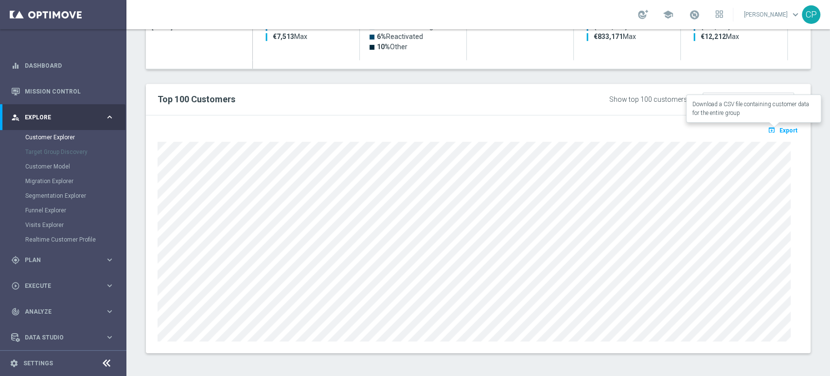
click at [780, 131] on span "Export" at bounding box center [789, 130] width 18 height 7
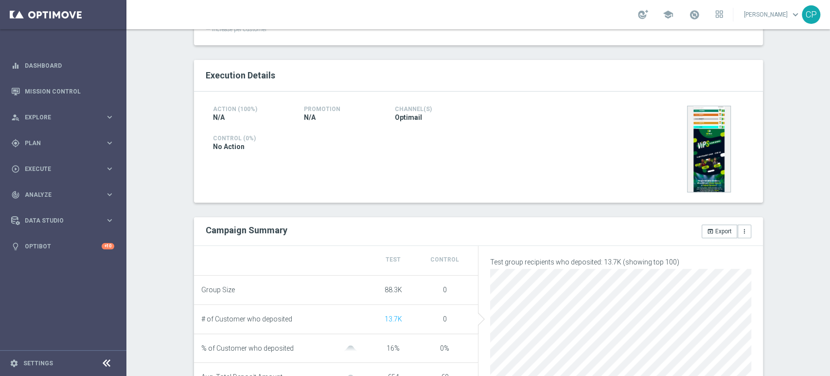
scroll to position [470, 0]
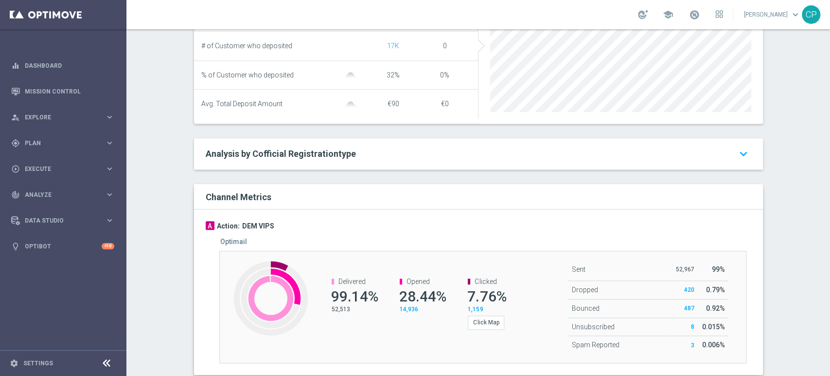
scroll to position [445, 0]
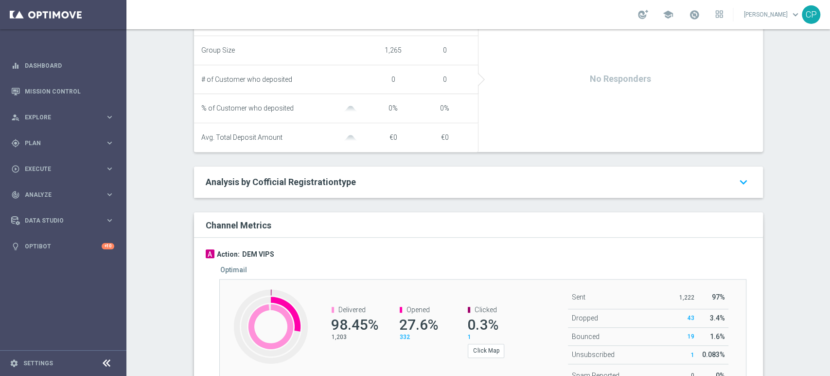
scroll to position [451, 0]
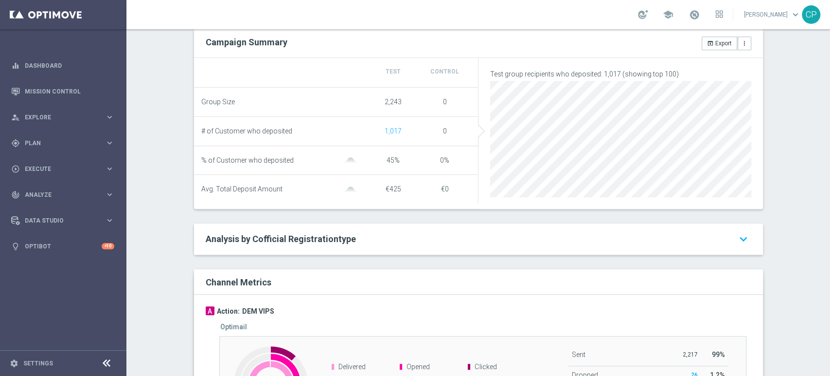
scroll to position [479, 0]
